Goal: Task Accomplishment & Management: Complete application form

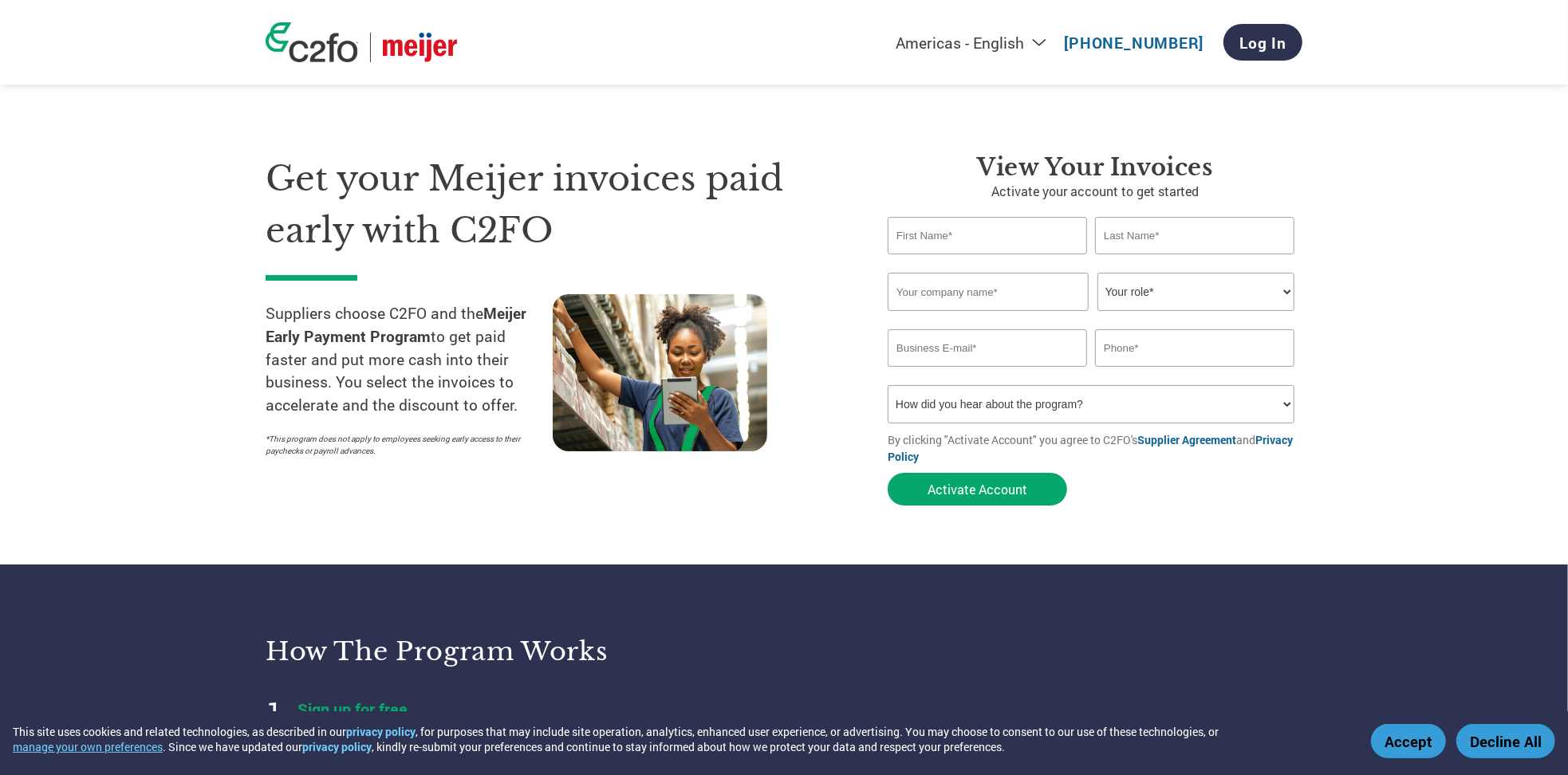
click at [946, 230] on input "text" at bounding box center [986, 235] width 199 height 37
type input "[PERSON_NAME]"
type input "Northern Response International Ltd."
click at [1181, 299] on select "Your role* CFO Controller Credit Manager Finance Director Treasurer CEO Preside…" at bounding box center [1195, 292] width 197 height 38
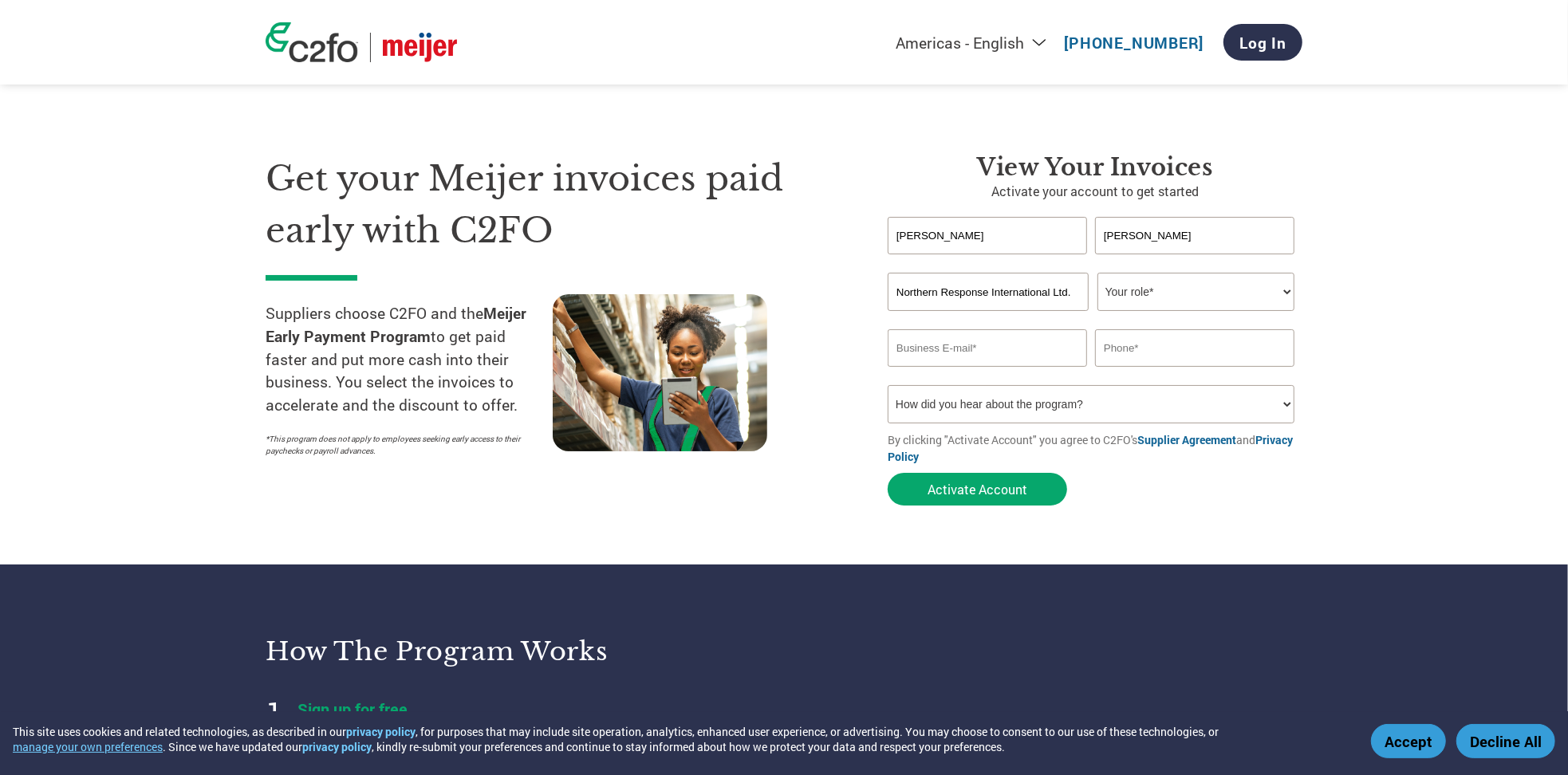
select select "OFFICE_MANAGER"
click at [1097, 273] on select "Your role* CFO Controller Credit Manager Finance Director Treasurer CEO Preside…" at bounding box center [1195, 292] width 197 height 38
click at [1032, 350] on input "email" at bounding box center [986, 348] width 199 height 37
type input "[EMAIL_ADDRESS][DOMAIN_NAME]"
type input "[PHONE_NUMBER]"
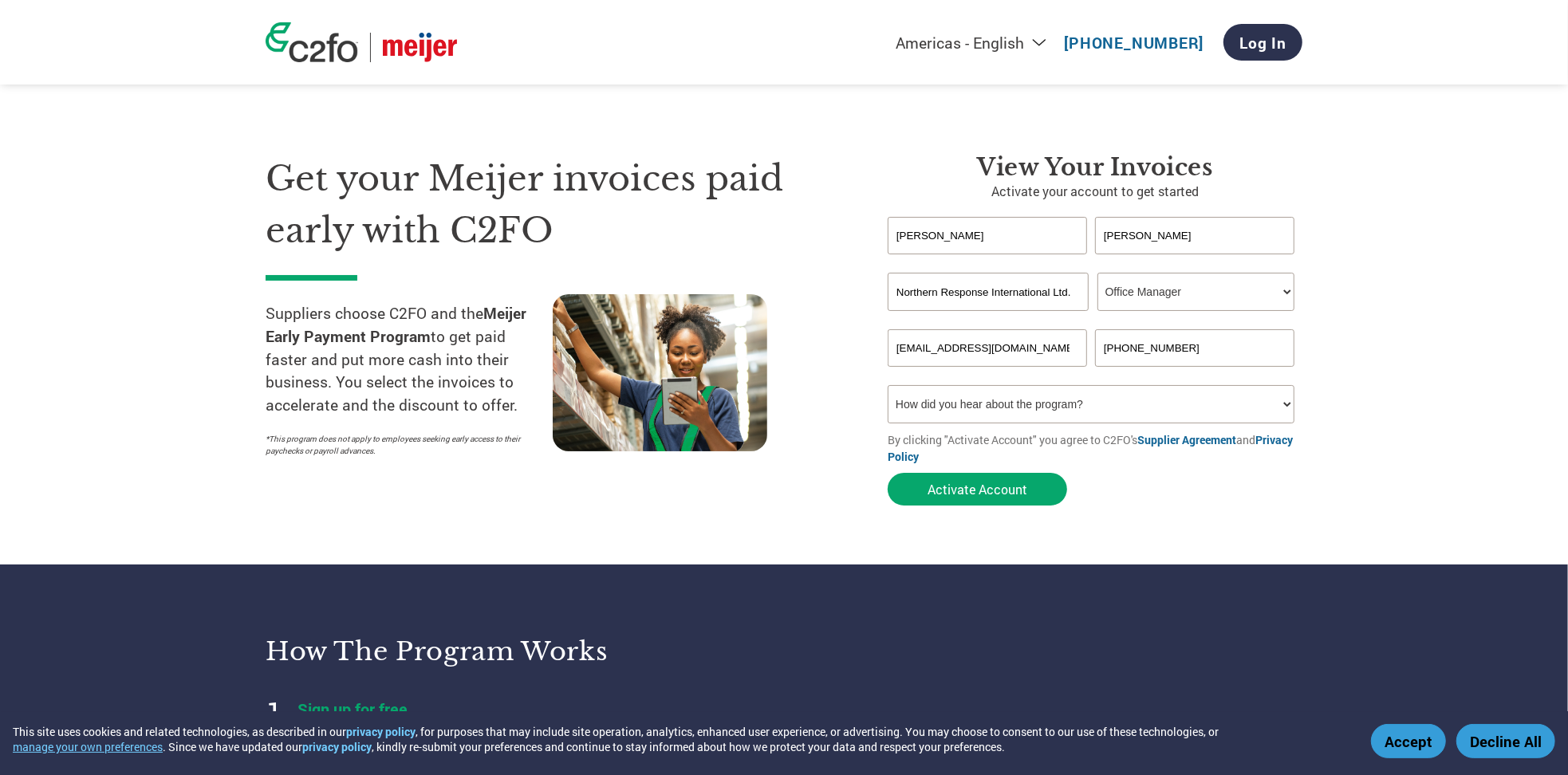
click at [976, 406] on select "How did you hear about the program? Received a letter Email Social Media Online…" at bounding box center [1090, 404] width 406 height 38
select select "Email"
click at [887, 386] on select "How did you hear about the program? Received a letter Email Social Media Online…" at bounding box center [1090, 404] width 406 height 38
click at [967, 543] on section "Get your Meijer invoices paid early with C2FO Suppliers choose C2FO and the Mei…" at bounding box center [784, 314] width 1568 height 501
click at [989, 500] on button "Activate Account" at bounding box center [977, 489] width 179 height 33
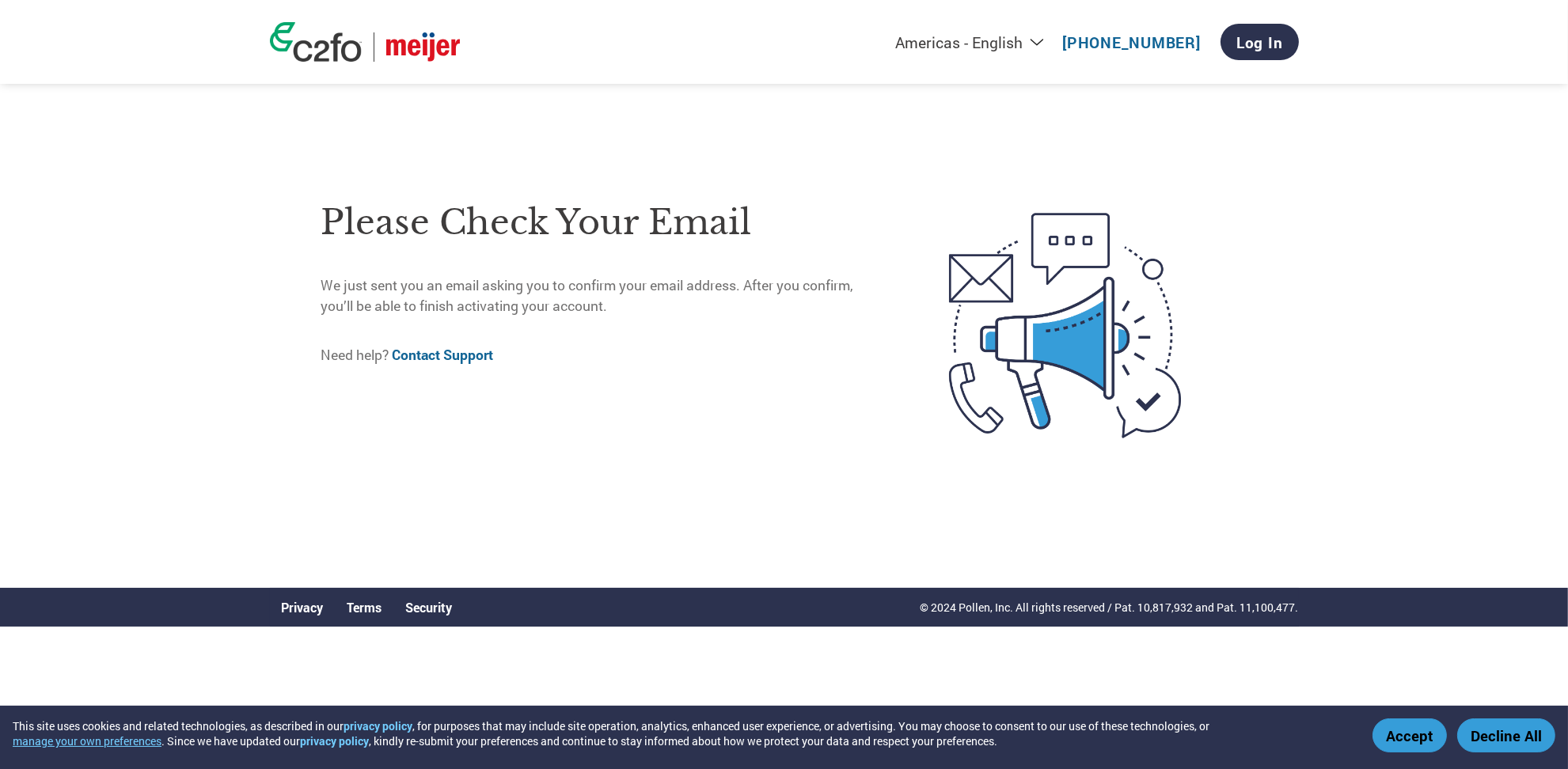
click at [1393, 737] on button "Accept" at bounding box center [1409, 736] width 75 height 34
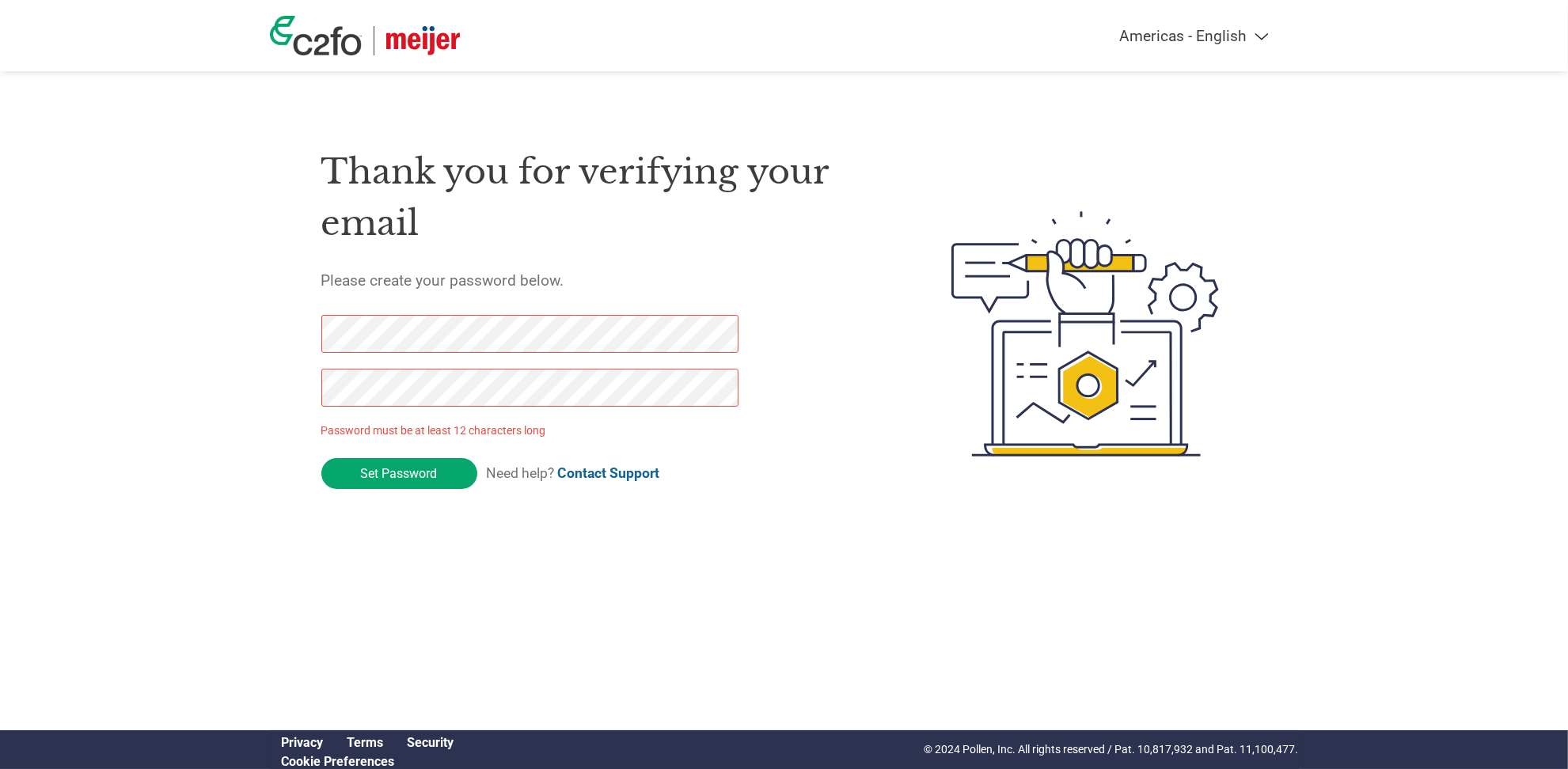
drag, startPoint x: 420, startPoint y: 478, endPoint x: 230, endPoint y: 327, distance: 242.7
click at [230, 327] on div "Americas - English Américas - Español [GEOGRAPHIC_DATA] - Português Amériques -…" at bounding box center [784, 270] width 1568 height 540
click at [115, 390] on div "Americas - English Américas - Español [GEOGRAPHIC_DATA] - Português Amériques -…" at bounding box center [784, 270] width 1568 height 540
click at [419, 479] on input "Set Password" at bounding box center [399, 474] width 156 height 31
